Goal: Information Seeking & Learning: Learn about a topic

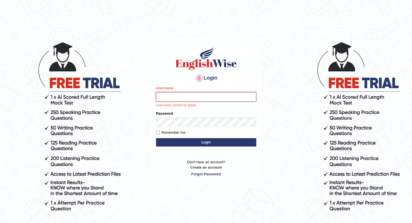
click at [167, 96] on input "Username" at bounding box center [206, 96] width 100 height 9
paste input "masukur_parramatta"
type input "masukur_parramatta"
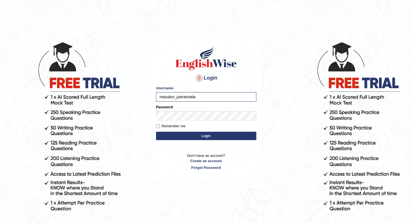
click at [206, 133] on button "Login" at bounding box center [206, 135] width 100 height 8
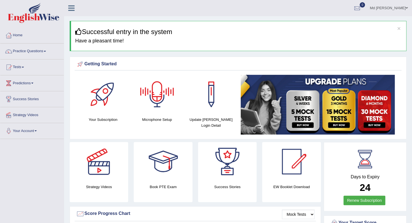
click at [155, 102] on div at bounding box center [157, 94] width 39 height 39
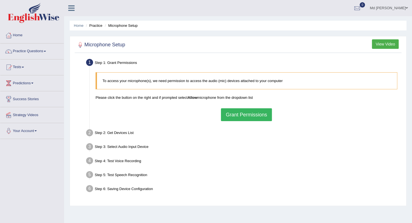
click at [256, 115] on button "Grant Permissions" at bounding box center [246, 114] width 51 height 13
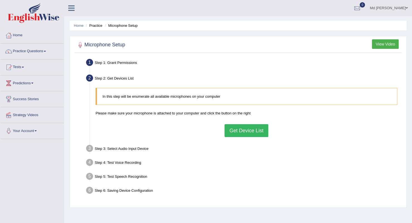
drag, startPoint x: 242, startPoint y: 136, endPoint x: 242, endPoint y: 130, distance: 6.1
click at [242, 130] on div "In this step will be enumerate all available microphones on your computer Pleas…" at bounding box center [246, 112] width 307 height 54
click at [242, 130] on button "Get Device List" at bounding box center [246, 130] width 43 height 13
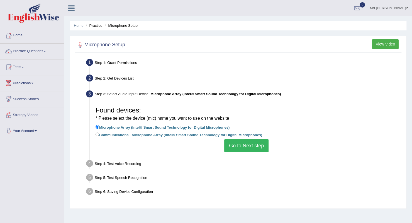
click at [244, 147] on button "Go to Next step" at bounding box center [246, 145] width 44 height 13
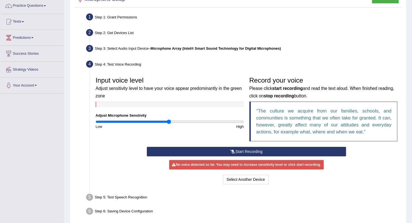
scroll to position [70, 0]
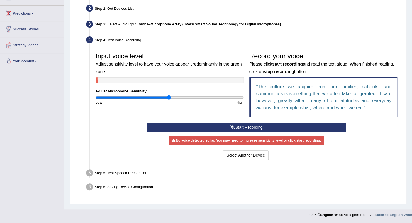
click at [249, 127] on button "Start Recording" at bounding box center [246, 126] width 199 height 9
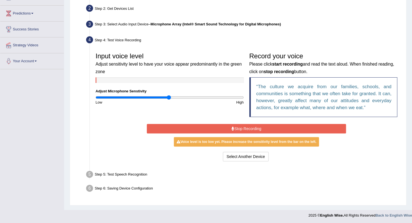
click at [249, 127] on button "Stop Recording" at bounding box center [246, 128] width 199 height 9
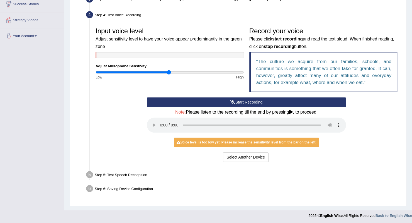
scroll to position [95, 0]
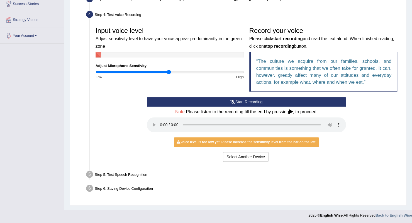
click at [291, 112] on icon at bounding box center [291, 111] width 4 height 4
click at [291, 111] on icon at bounding box center [291, 111] width 4 height 4
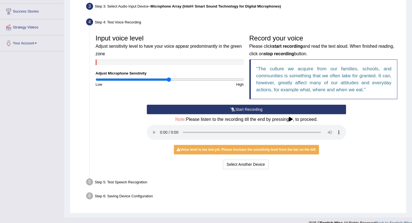
scroll to position [87, 0]
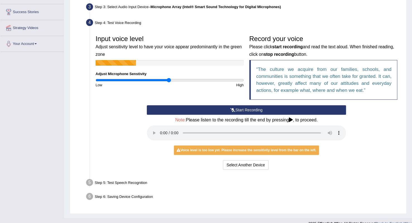
click at [231, 112] on button "Start Recording" at bounding box center [246, 109] width 199 height 9
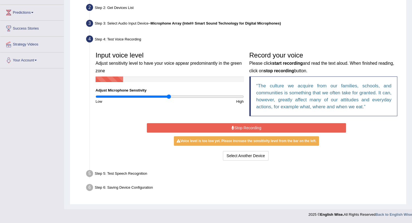
scroll to position [70, 0]
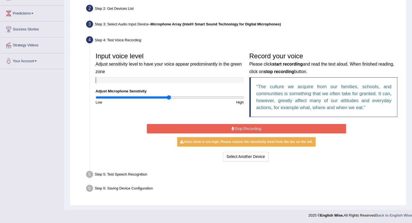
click at [245, 126] on button "Stop Recording" at bounding box center [246, 128] width 199 height 9
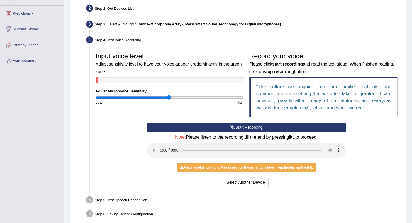
click at [231, 125] on icon at bounding box center [232, 127] width 5 height 4
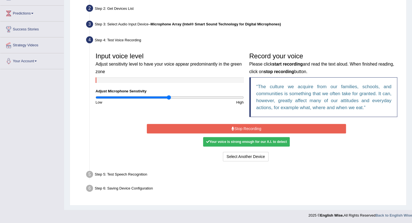
click at [259, 141] on div "Your voice is strong enough for our A.I. to detect" at bounding box center [246, 141] width 86 height 9
click at [256, 127] on button "Stop Recording" at bounding box center [246, 128] width 199 height 9
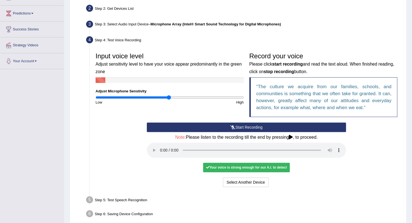
click at [279, 165] on div "Your voice is strong enough for our A.I. to detect" at bounding box center [246, 166] width 86 height 9
click at [292, 135] on icon at bounding box center [291, 137] width 4 height 4
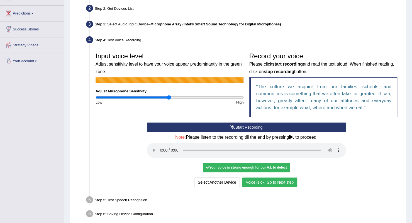
drag, startPoint x: 272, startPoint y: 180, endPoint x: 261, endPoint y: 185, distance: 11.7
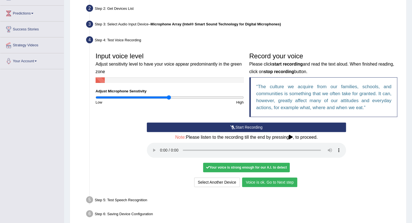
drag, startPoint x: 261, startPoint y: 185, endPoint x: 255, endPoint y: 184, distance: 6.4
drag, startPoint x: 255, startPoint y: 184, endPoint x: 249, endPoint y: 181, distance: 6.6
drag, startPoint x: 249, startPoint y: 181, endPoint x: 254, endPoint y: 194, distance: 14.2
click at [254, 194] on div "Step 5: Test Speech Recognition" at bounding box center [244, 200] width 320 height 12
click at [257, 182] on button "Voice is ok. Go to Next step" at bounding box center [269, 181] width 55 height 9
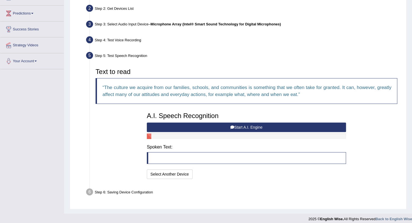
scroll to position [73, 0]
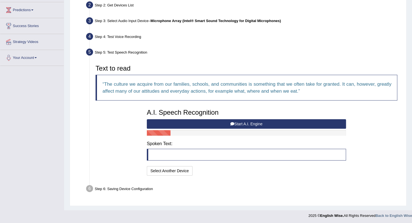
drag, startPoint x: 241, startPoint y: 124, endPoint x: 175, endPoint y: 155, distance: 73.0
click at [175, 155] on blockquote at bounding box center [246, 154] width 199 height 12
click at [228, 123] on button "Start A.I. Engine" at bounding box center [246, 123] width 199 height 9
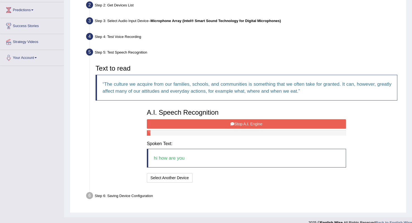
scroll to position [80, 0]
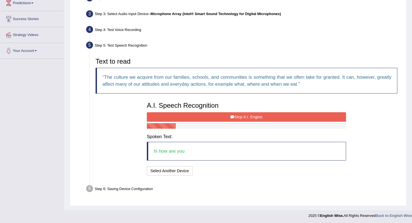
click at [241, 117] on button "Stop A.I. Engine" at bounding box center [246, 116] width 199 height 9
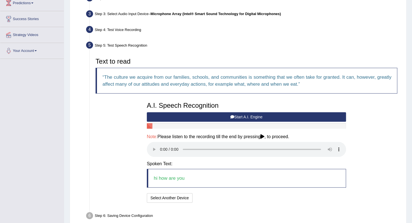
drag, startPoint x: 152, startPoint y: 148, endPoint x: 119, endPoint y: 140, distance: 34.0
click at [119, 140] on div "Text to read The culture we acquire from our families, schools, and communities…" at bounding box center [246, 129] width 307 height 149
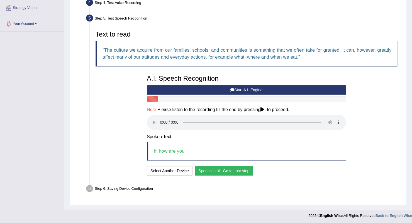
click at [231, 168] on button "Speech is ok. Go to Last step" at bounding box center [224, 170] width 58 height 9
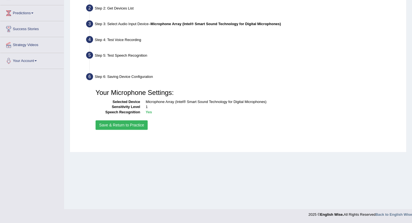
scroll to position [70, 0]
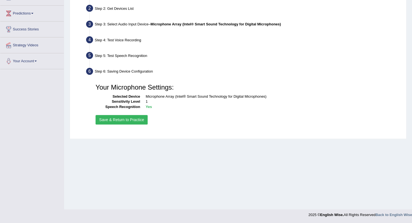
click at [109, 119] on button "Save & Return to Practice" at bounding box center [122, 119] width 52 height 9
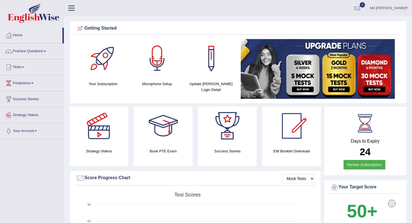
click at [153, 77] on div at bounding box center [157, 58] width 39 height 39
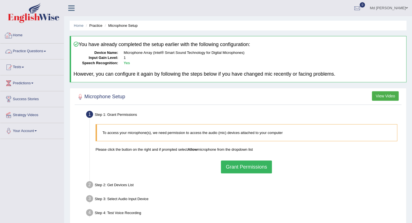
click at [23, 39] on link "Home" at bounding box center [32, 35] width 64 height 14
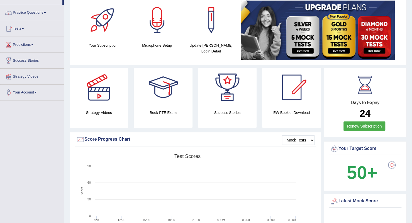
scroll to position [17, 0]
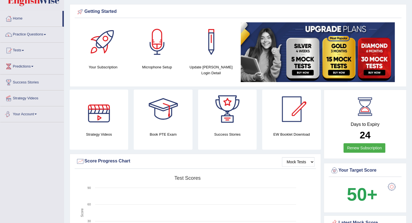
click at [25, 112] on link "Your Account" at bounding box center [32, 113] width 64 height 14
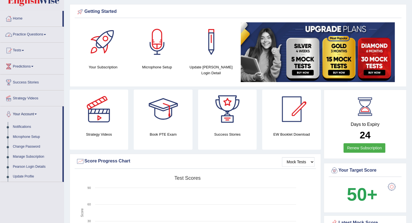
click at [36, 34] on link "Practice Questions" at bounding box center [32, 34] width 64 height 14
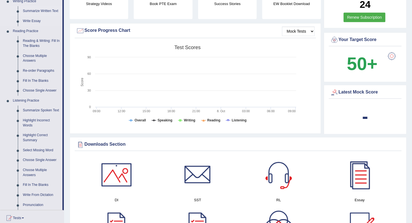
scroll to position [156, 0]
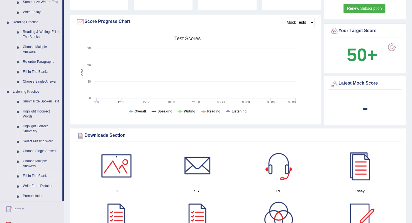
click at [33, 176] on link "Fill In The Blanks" at bounding box center [41, 176] width 42 height 10
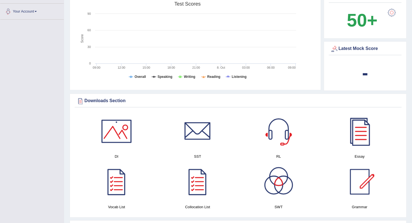
scroll to position [358, 0]
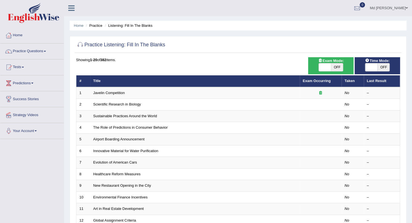
click at [33, 175] on div "Toggle navigation Home Practice Questions Speaking Practice Read Aloud Repeat S…" at bounding box center [206, 183] width 412 height 366
click at [28, 176] on div "Toggle navigation Home Practice Questions Speaking Practice Read Aloud Repeat S…" at bounding box center [206, 183] width 412 height 366
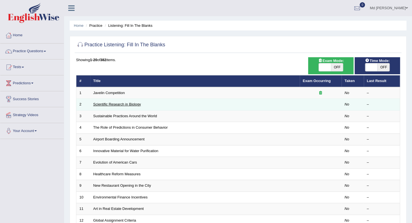
click at [113, 105] on link "Scientific Research in Biology" at bounding box center [117, 104] width 48 height 4
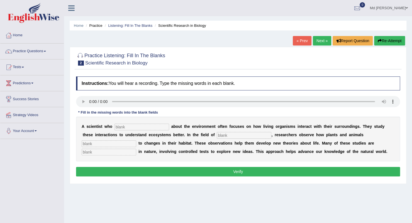
click at [140, 120] on div "A s c i e n t i s t w h o a b o u t t h e e n v i r o n m e n t o f t e n f o c…" at bounding box center [238, 138] width 324 height 45
click at [138, 124] on input "text" at bounding box center [142, 126] width 55 height 7
type input "care"
click at [230, 133] on input "text" at bounding box center [244, 135] width 55 height 7
type input "biology"
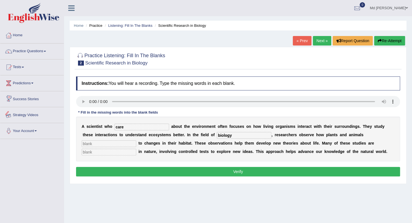
click at [91, 141] on input "text" at bounding box center [109, 143] width 55 height 7
type input "respond"
click at [107, 149] on input "text" at bounding box center [109, 151] width 55 height 7
type input "experimental"
click at [215, 168] on button "Verify" at bounding box center [238, 171] width 324 height 9
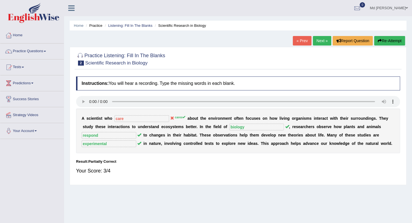
click at [319, 41] on link "Next »" at bounding box center [322, 40] width 18 height 9
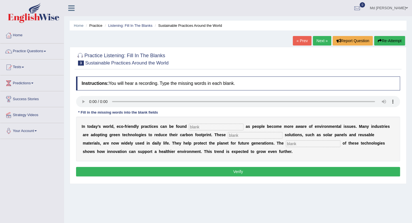
click at [191, 125] on input "text" at bounding box center [216, 126] width 55 height 7
type input "everwer"
click at [240, 134] on input "text" at bounding box center [255, 135] width 55 height 7
type input "stemes"
click at [286, 145] on input "text" at bounding box center [313, 143] width 55 height 7
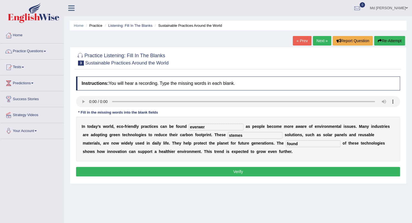
type input "found"
click at [206, 126] on input "everwer" at bounding box center [216, 126] width 55 height 7
type input "everwere"
click at [236, 168] on button "Verify" at bounding box center [238, 171] width 324 height 9
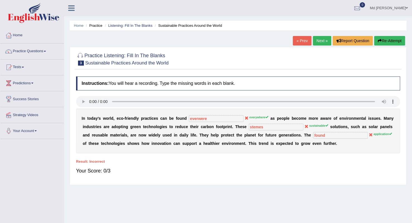
click at [236, 168] on div "Your Score: 0/3" at bounding box center [238, 170] width 324 height 13
click at [320, 40] on link "Next »" at bounding box center [322, 40] width 18 height 9
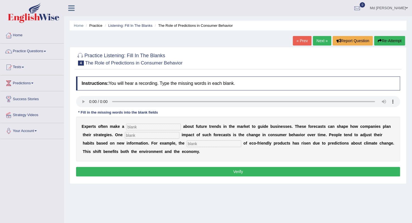
click at [131, 135] on input "text" at bounding box center [152, 135] width 55 height 7
click at [130, 124] on input "text" at bounding box center [153, 126] width 55 height 7
type input "protention"
click at [135, 134] on input "text" at bounding box center [152, 135] width 55 height 7
type input "conssantion"
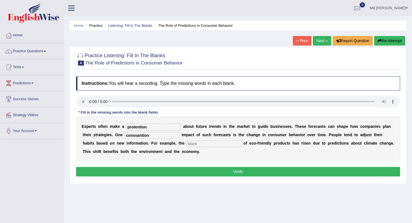
click at [192, 142] on input "text" at bounding box center [214, 143] width 55 height 7
type input "offence"
click at [147, 128] on input "protention" at bounding box center [153, 126] width 55 height 7
type input "protentions"
click at [244, 172] on button "Verify" at bounding box center [238, 171] width 324 height 9
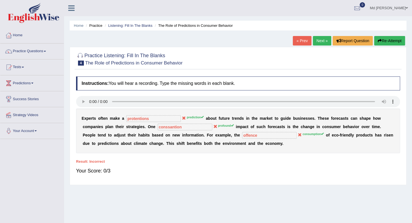
click at [288, 173] on div "Your Score: 0/3" at bounding box center [238, 170] width 324 height 13
click at [48, 154] on div "Toggle navigation Home Practice Questions Speaking Practice Read Aloud Repeat S…" at bounding box center [206, 145] width 412 height 290
click at [31, 48] on link "Practice Questions" at bounding box center [32, 50] width 64 height 14
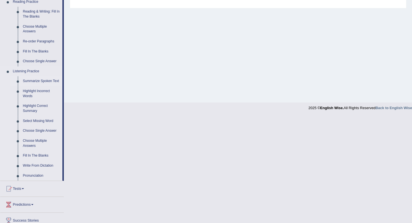
scroll to position [195, 0]
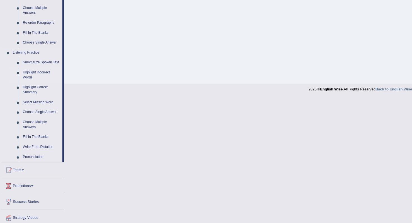
click at [43, 71] on link "Highlight Incorrect Words" at bounding box center [41, 74] width 42 height 15
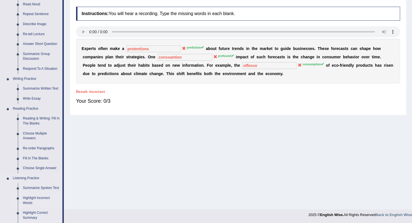
scroll to position [209, 0]
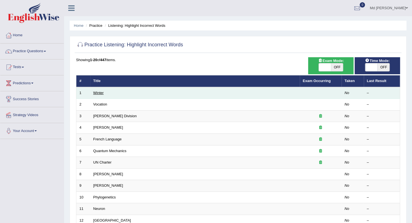
click at [100, 91] on link "Winter" at bounding box center [98, 93] width 11 height 4
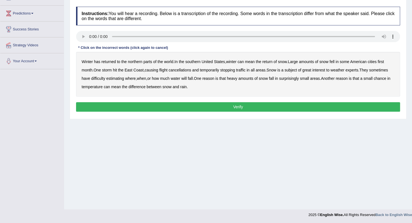
scroll to position [42, 0]
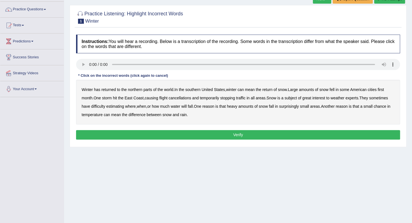
click at [89, 88] on b "Winter" at bounding box center [87, 89] width 11 height 4
click at [139, 89] on b "northern" at bounding box center [135, 89] width 14 height 4
click at [134, 88] on b "northern" at bounding box center [135, 89] width 14 height 4
click at [91, 88] on b "Winter" at bounding box center [87, 89] width 11 height 4
click at [191, 89] on b "southern" at bounding box center [192, 89] width 15 height 4
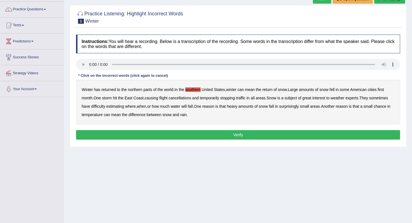
click at [381, 88] on div "Winter has returned to the northern parts of the world . In the southern United…" at bounding box center [238, 102] width 324 height 45
click at [382, 87] on b "first" at bounding box center [381, 89] width 6 height 4
click at [253, 97] on b "all" at bounding box center [253, 98] width 4 height 4
click at [180, 105] on b "water" at bounding box center [175, 106] width 9 height 4
click at [384, 105] on b "chance" at bounding box center [380, 106] width 13 height 4
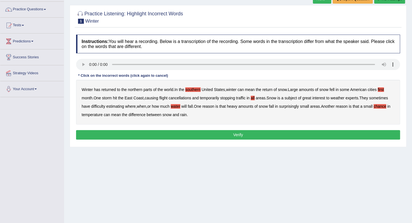
click at [256, 135] on button "Verify" at bounding box center [238, 134] width 324 height 9
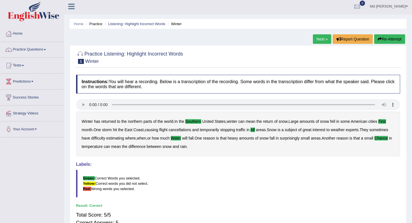
scroll to position [0, 0]
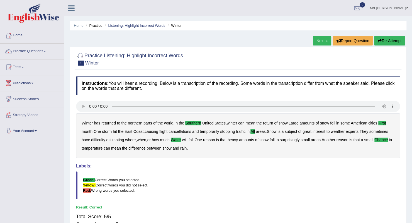
click at [315, 40] on link "Next »" at bounding box center [322, 40] width 18 height 9
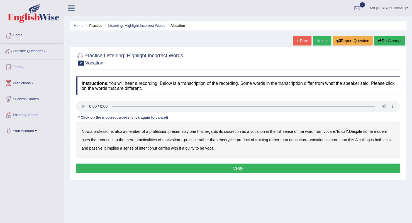
click at [316, 40] on link "Next »" at bounding box center [322, 40] width 18 height 9
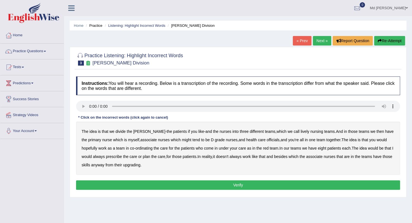
click at [220, 130] on b "nurses" at bounding box center [226, 131] width 12 height 4
click at [301, 131] on b "lively" at bounding box center [305, 131] width 9 height 4
click at [184, 139] on b "might" at bounding box center [186, 139] width 9 height 4
click at [212, 130] on div "The idea is that we divide the [PERSON_NAME] - the patients if you like - and t…" at bounding box center [238, 147] width 324 height 53
click at [226, 187] on button "Verify" at bounding box center [238, 184] width 324 height 9
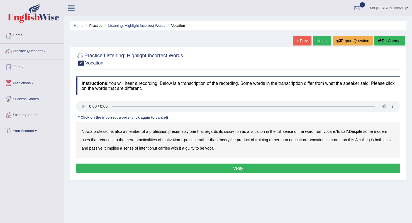
click at [323, 42] on link "Next »" at bounding box center [322, 40] width 18 height 9
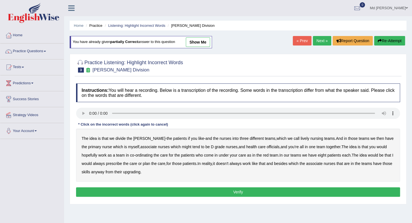
click at [320, 40] on link "Next »" at bounding box center [322, 40] width 18 height 9
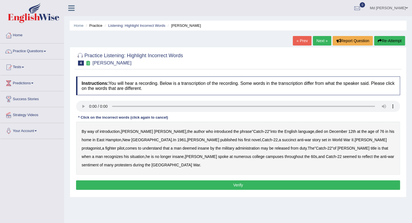
click at [315, 130] on b "died" at bounding box center [318, 131] width 7 height 4
click at [282, 139] on b "succinct" at bounding box center [289, 139] width 14 height 4
click at [145, 154] on b "situation" at bounding box center [137, 156] width 14 height 4
click at [277, 180] on button "Verify" at bounding box center [238, 184] width 324 height 9
